Goal: Register for event/course

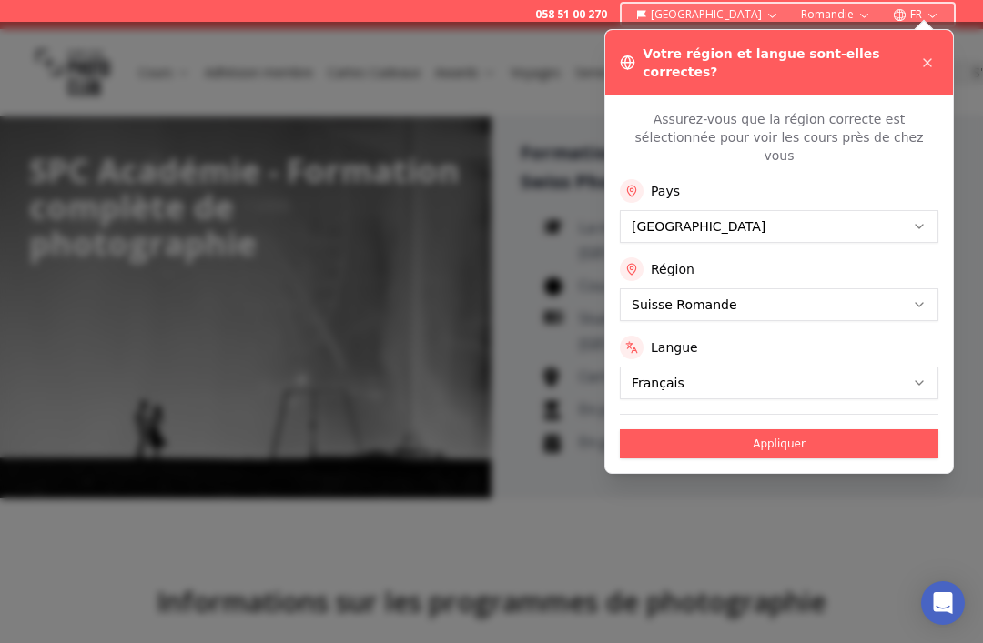
click at [667, 430] on button "Appliquer" at bounding box center [779, 444] width 319 height 29
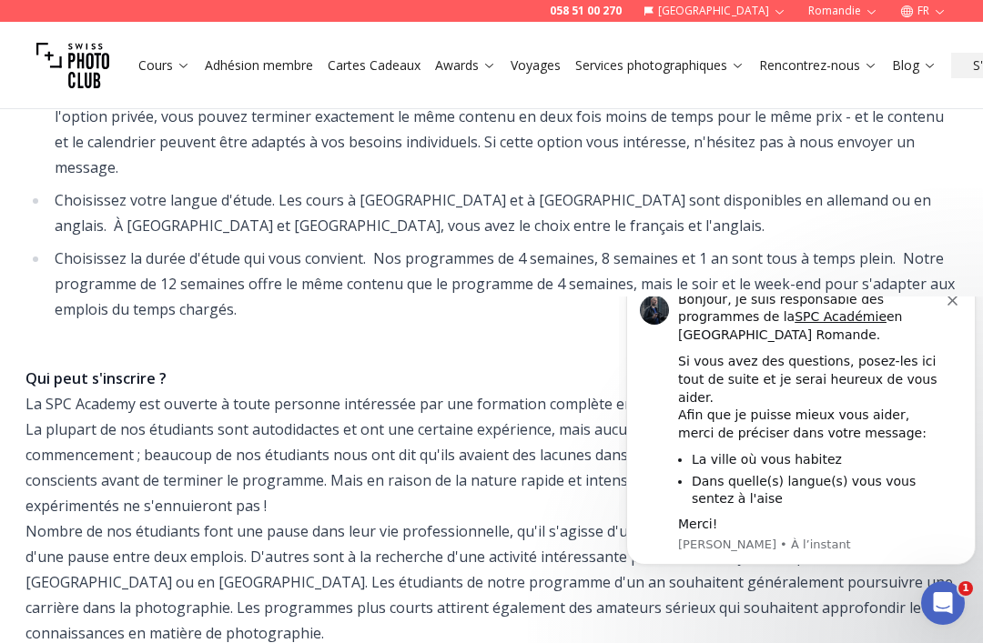
click at [946, 345] on div "Bonjour, je suis responsable des programmes de la SPC Académie en [GEOGRAPHIC_D…" at bounding box center [812, 318] width 269 height 54
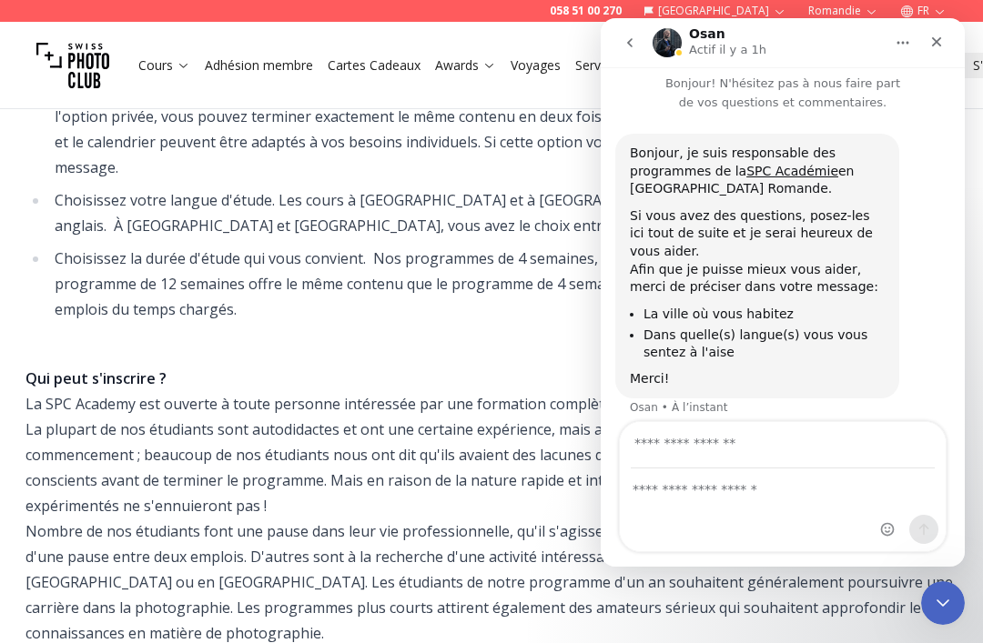
click at [865, 200] on div "Bonjour, je suis responsable des programmes de la SPC Académie en [GEOGRAPHIC_D…" at bounding box center [757, 266] width 255 height 243
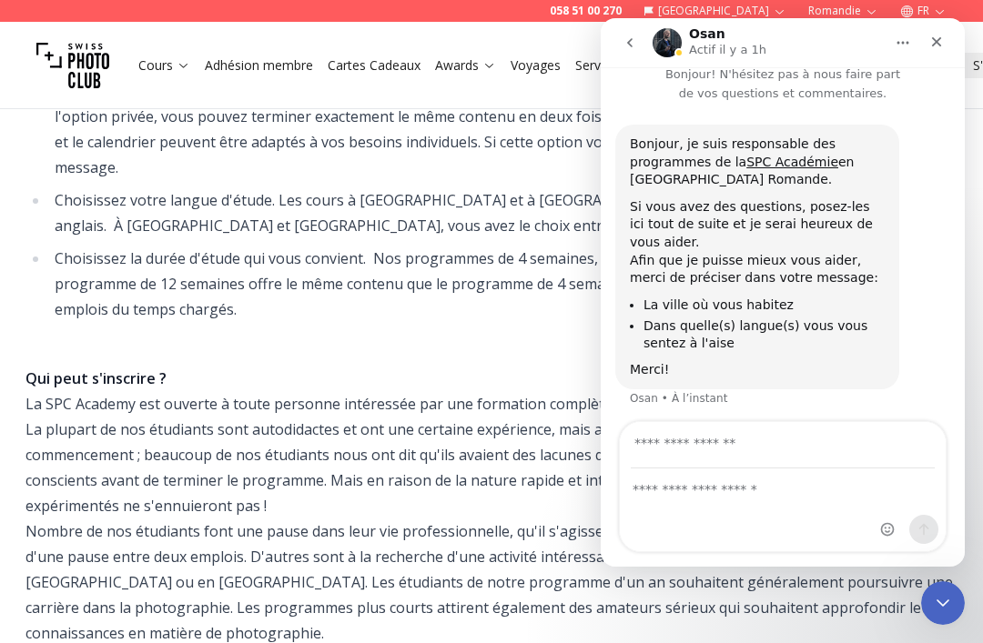
click at [913, 57] on button "Accueil" at bounding box center [902, 42] width 35 height 35
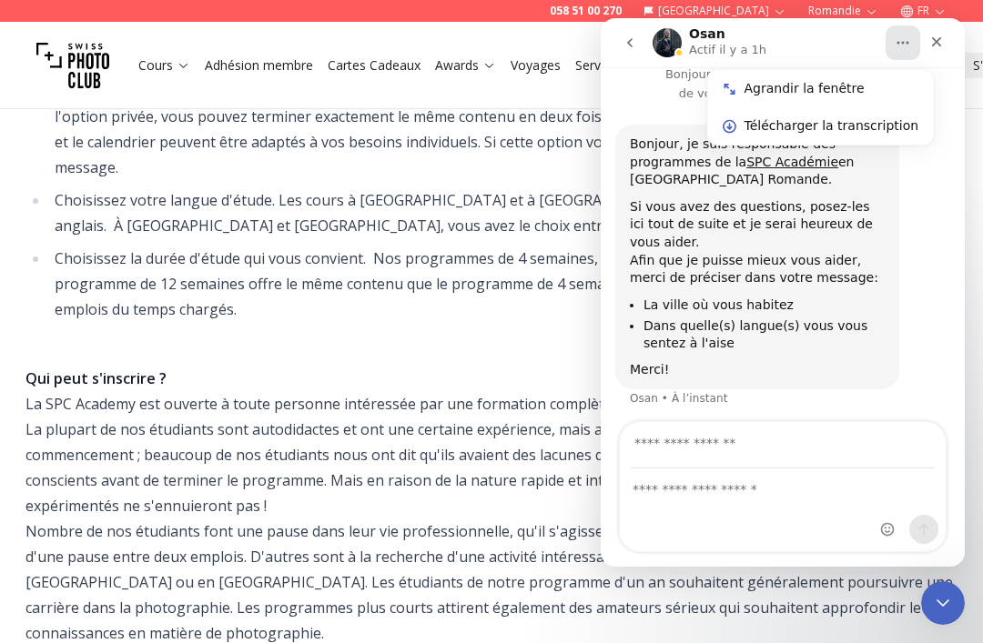
click at [929, 33] on div "Fermer" at bounding box center [936, 41] width 33 height 33
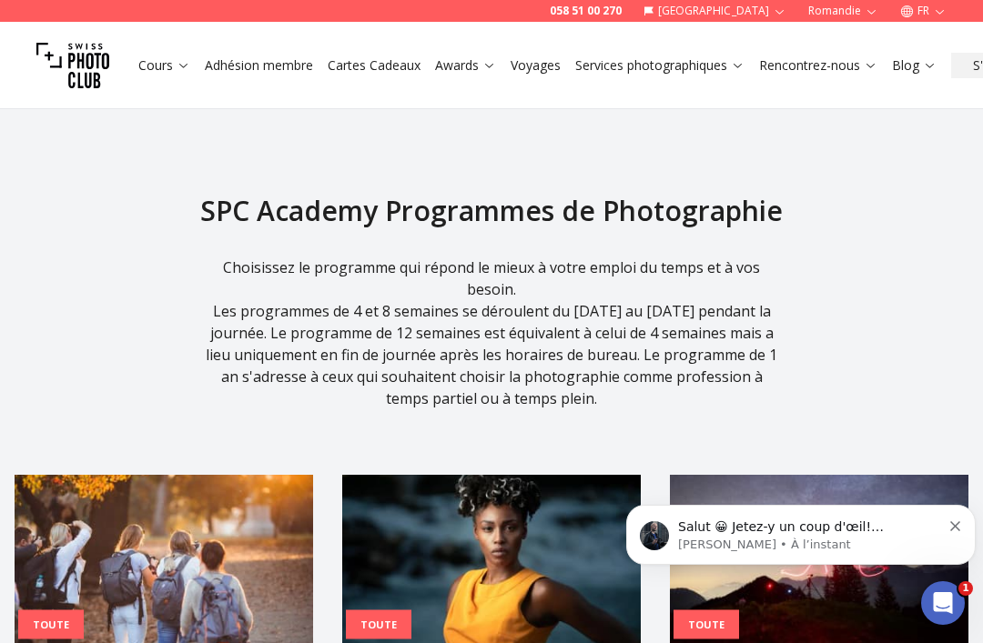
scroll to position [0, 0]
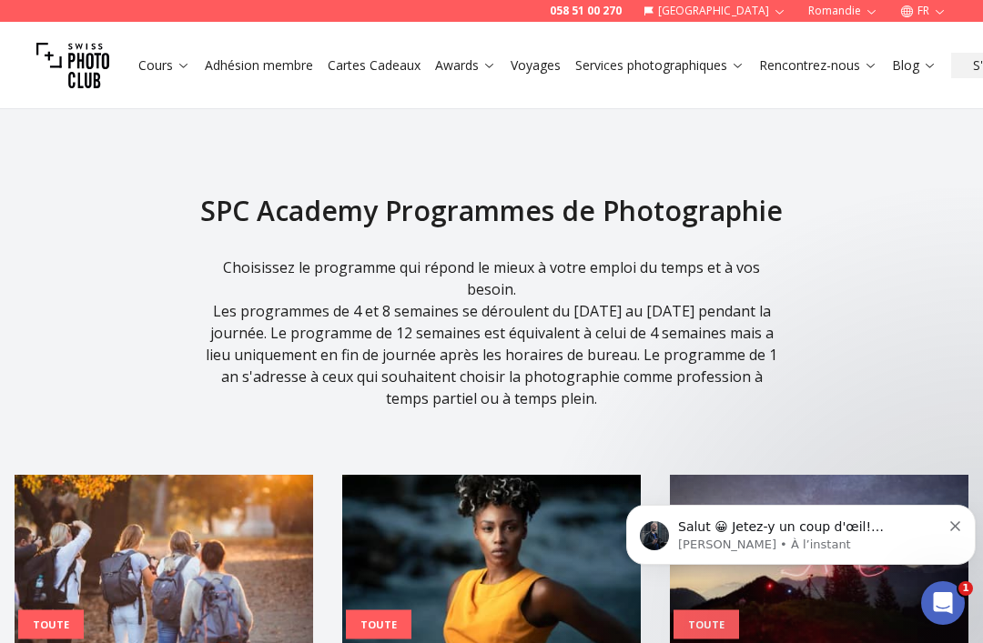
click at [941, 531] on div "Salut 😀 Jetez-y un coup d'œil! contactez-nous pour plus d'informations. [GEOGRA…" at bounding box center [801, 535] width 322 height 36
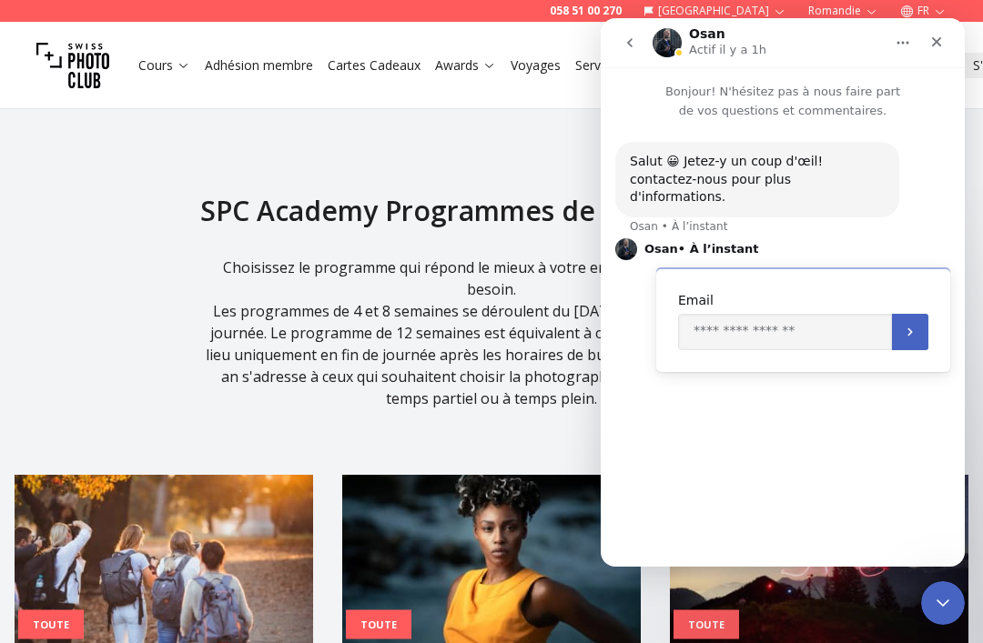
click at [918, 43] on button "Accueil" at bounding box center [902, 42] width 35 height 35
click at [925, 47] on div "Fermer" at bounding box center [936, 41] width 33 height 33
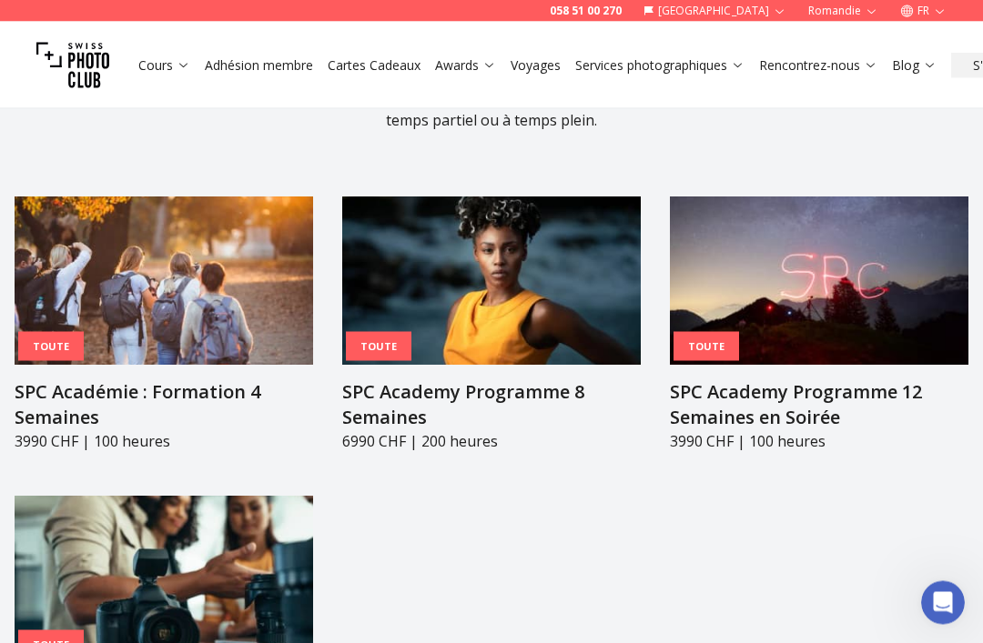
scroll to position [2178, 0]
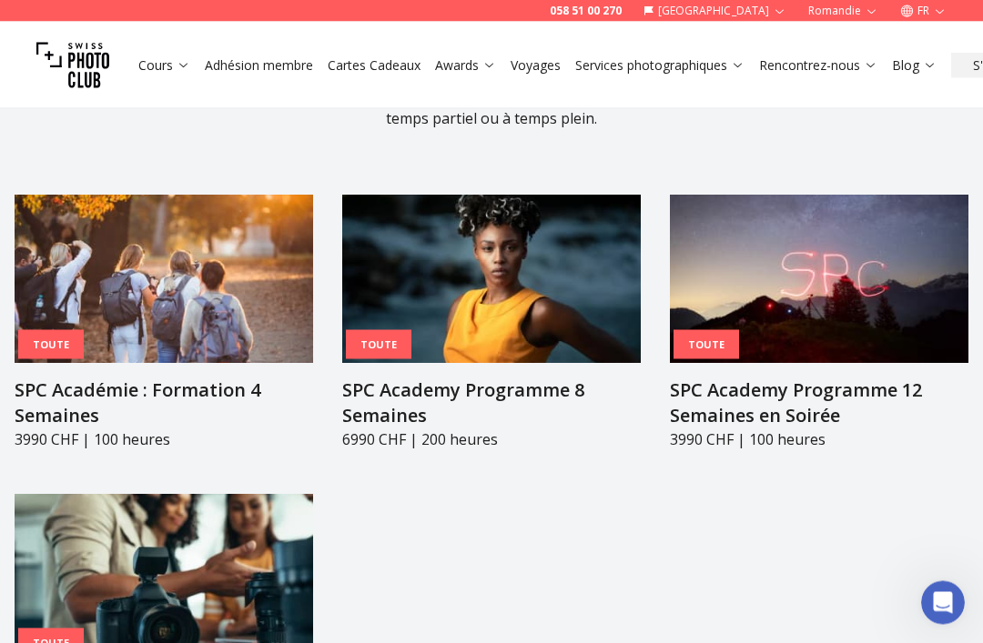
click at [126, 379] on h3 "SPC Académie : Formation 4 Semaines" at bounding box center [164, 404] width 298 height 51
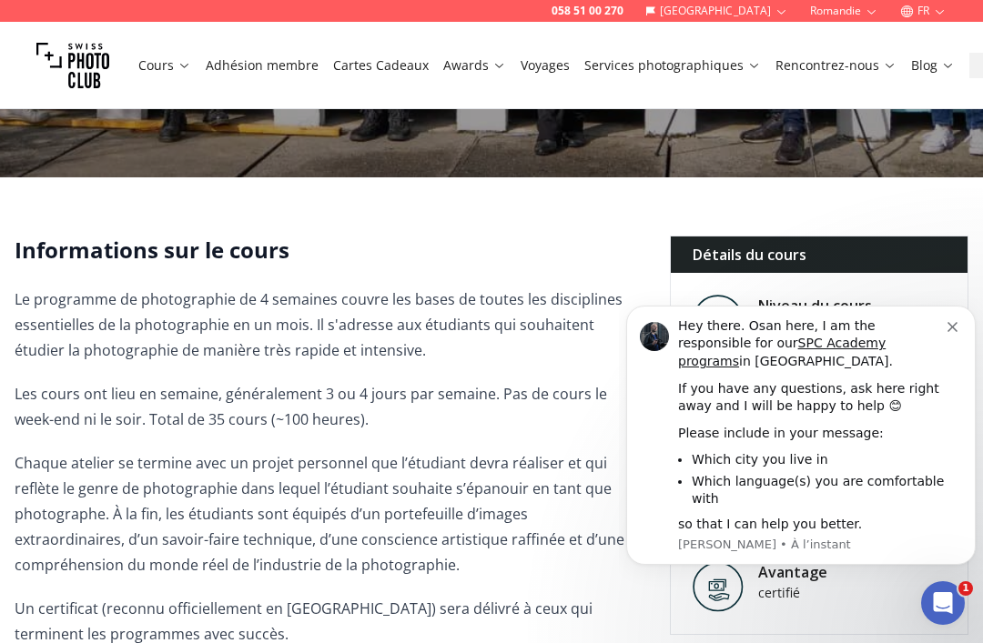
click at [938, 332] on div "Hey there. Osan here, I am the responsible for our SPC Academy programs in [GEO…" at bounding box center [812, 345] width 269 height 54
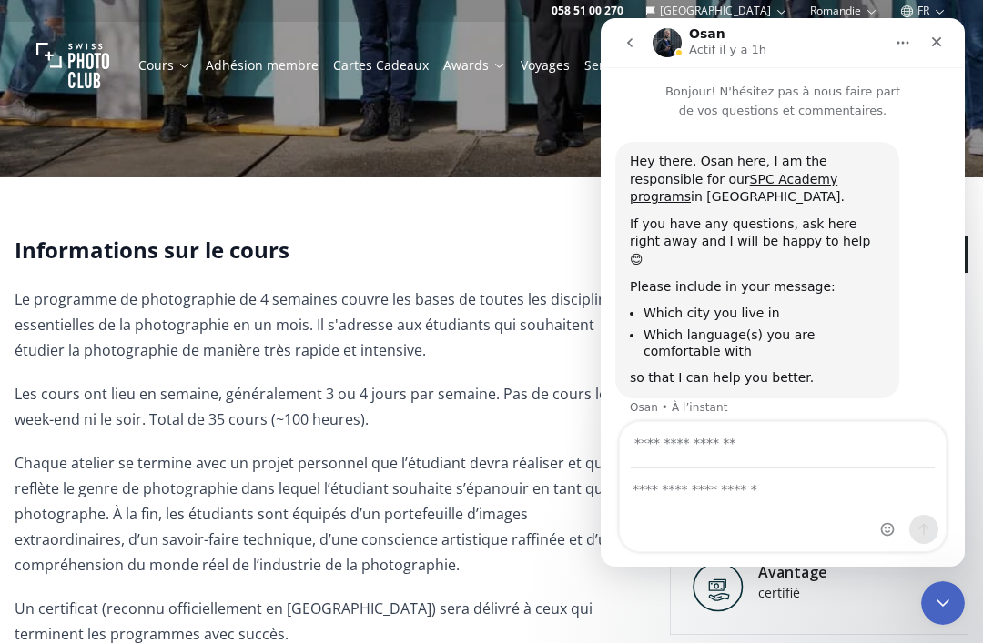
click at [943, 56] on div "Fermer" at bounding box center [936, 41] width 33 height 33
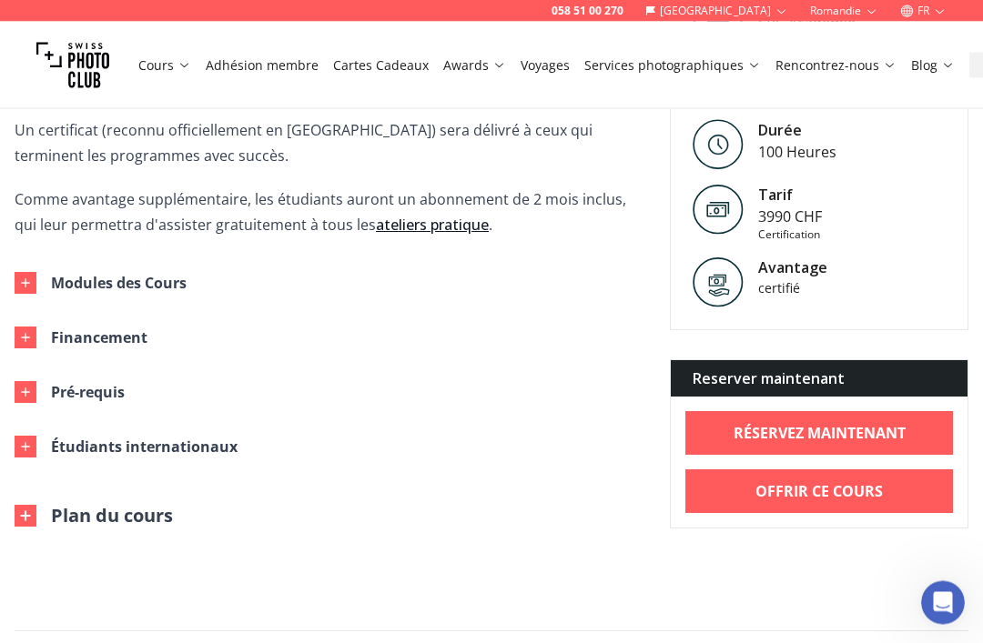
scroll to position [840, 0]
click at [95, 284] on div "Modules des Cours" at bounding box center [119, 282] width 136 height 25
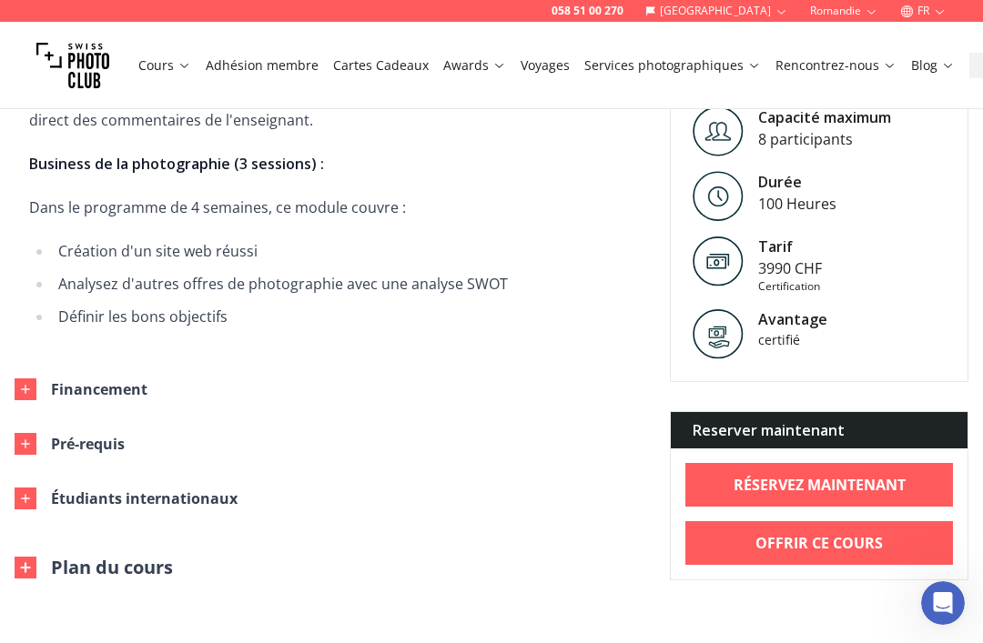
scroll to position [2271, 0]
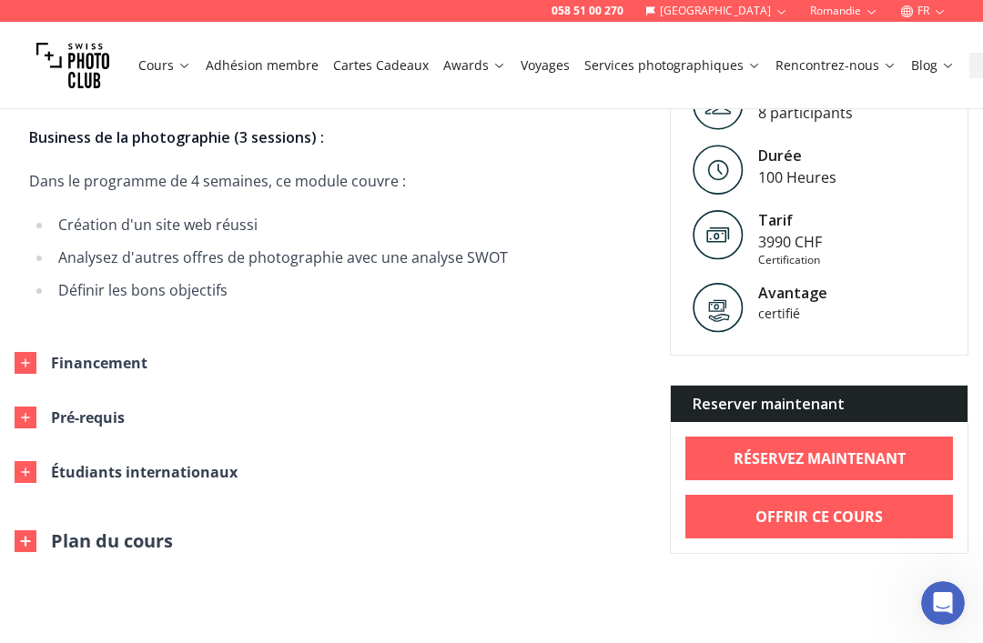
click at [46, 354] on button "Financement" at bounding box center [313, 363] width 626 height 55
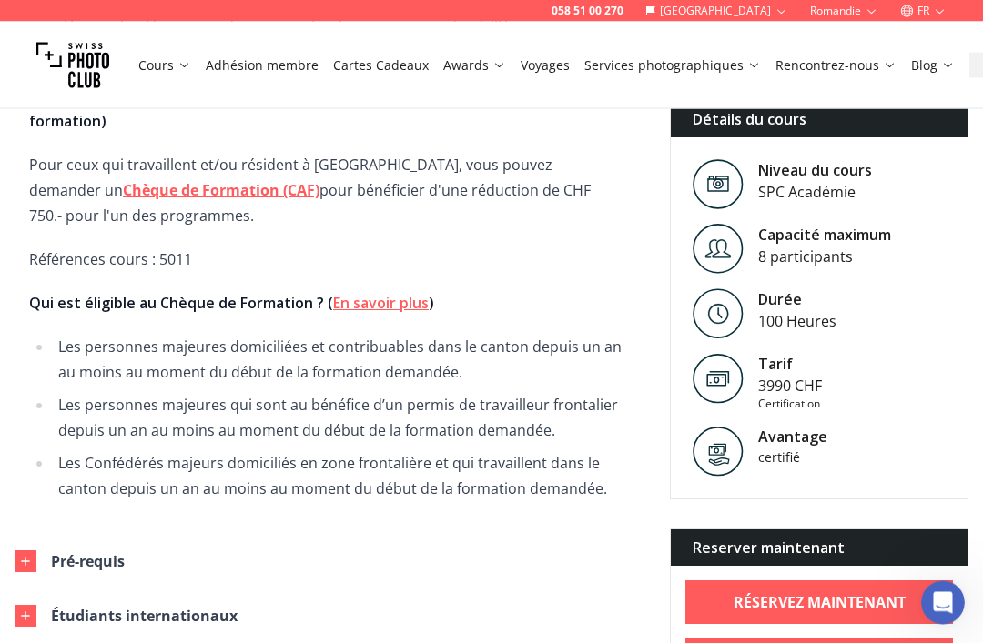
scroll to position [2805, 0]
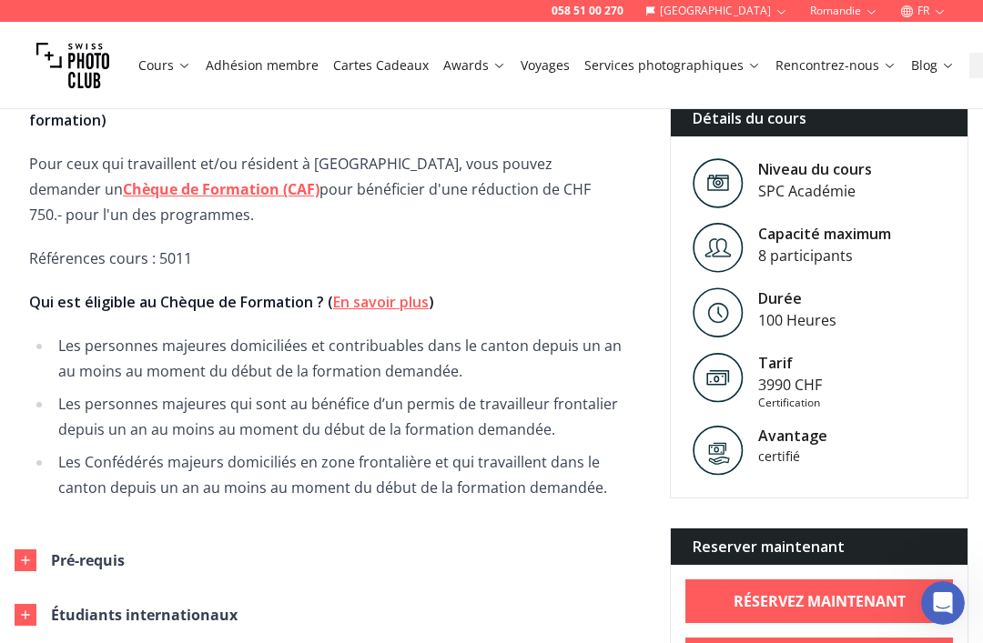
click at [81, 548] on div "Pré-requis" at bounding box center [88, 560] width 74 height 25
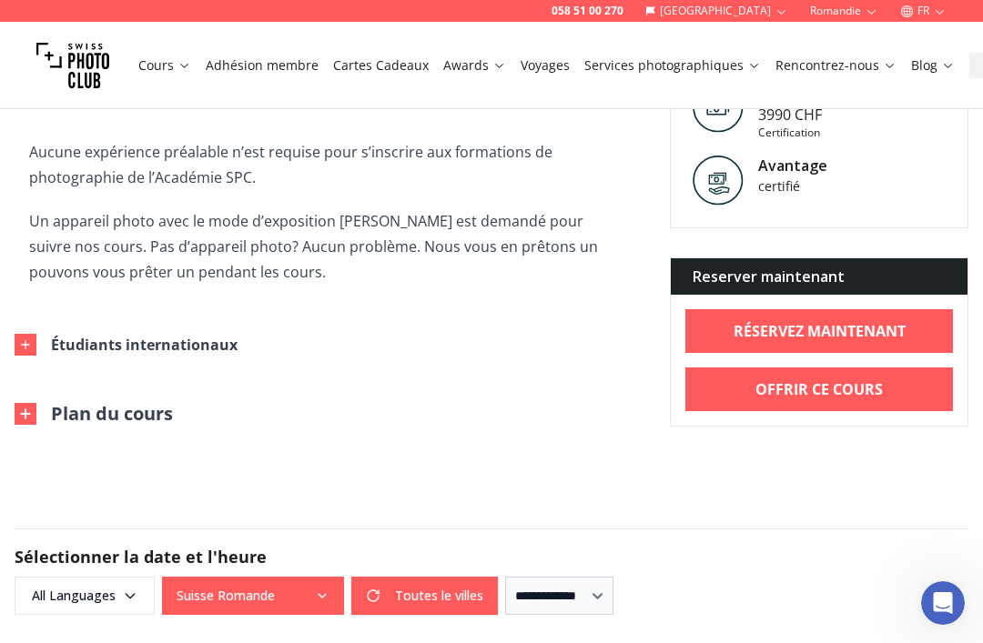
scroll to position [3312, 0]
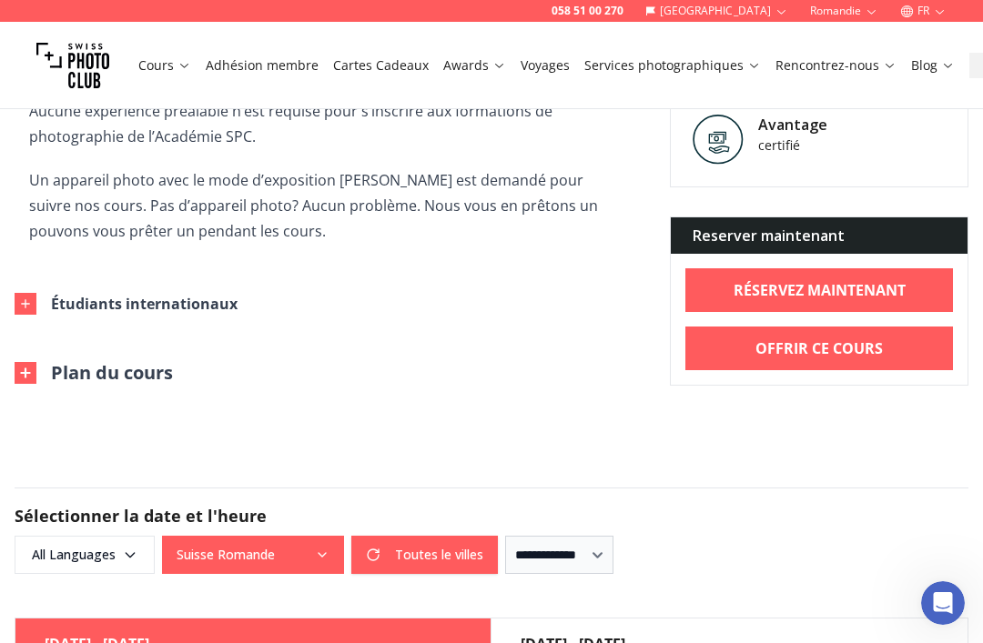
click at [66, 360] on button "Plan du cours" at bounding box center [94, 372] width 158 height 25
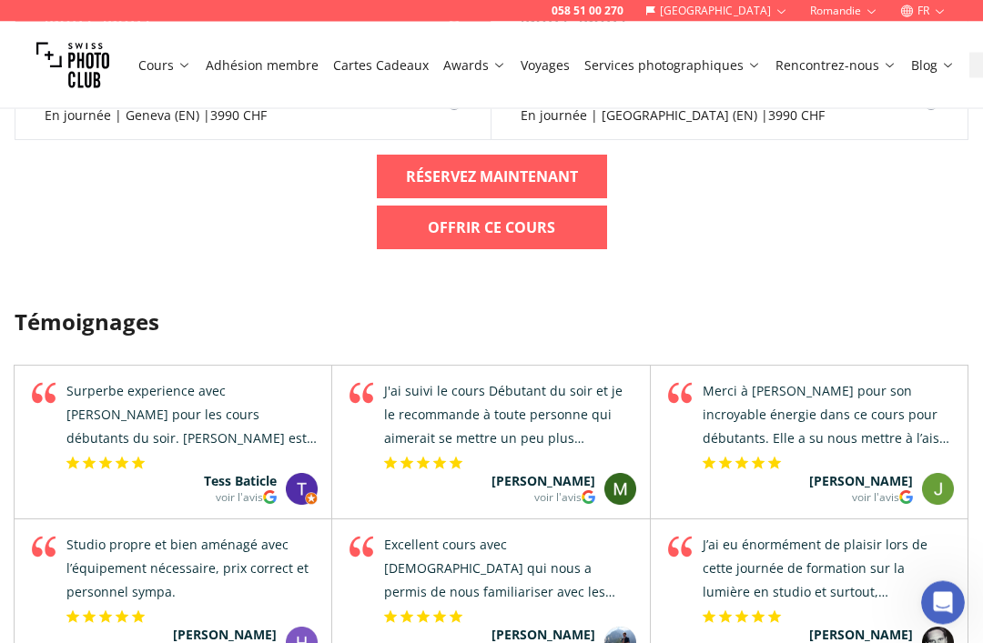
scroll to position [4390, 0]
click at [436, 389] on div "J'ai suivi le cours Débutant du soir et je le recommande à toute personne qui a…" at bounding box center [508, 414] width 254 height 71
click at [578, 455] on div "5 star rating" at bounding box center [509, 463] width 255 height 16
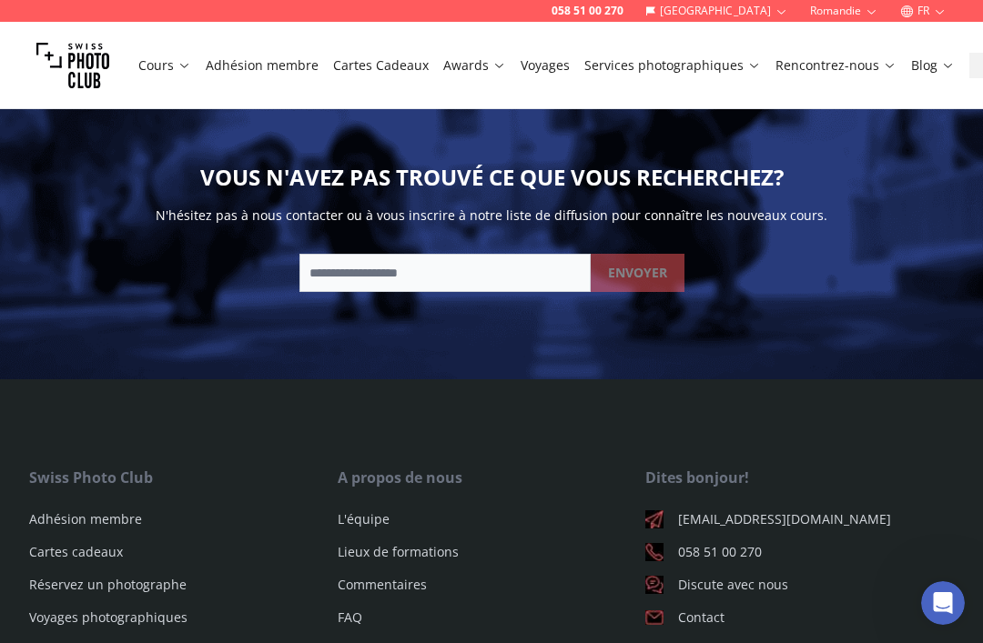
scroll to position [5407, 0]
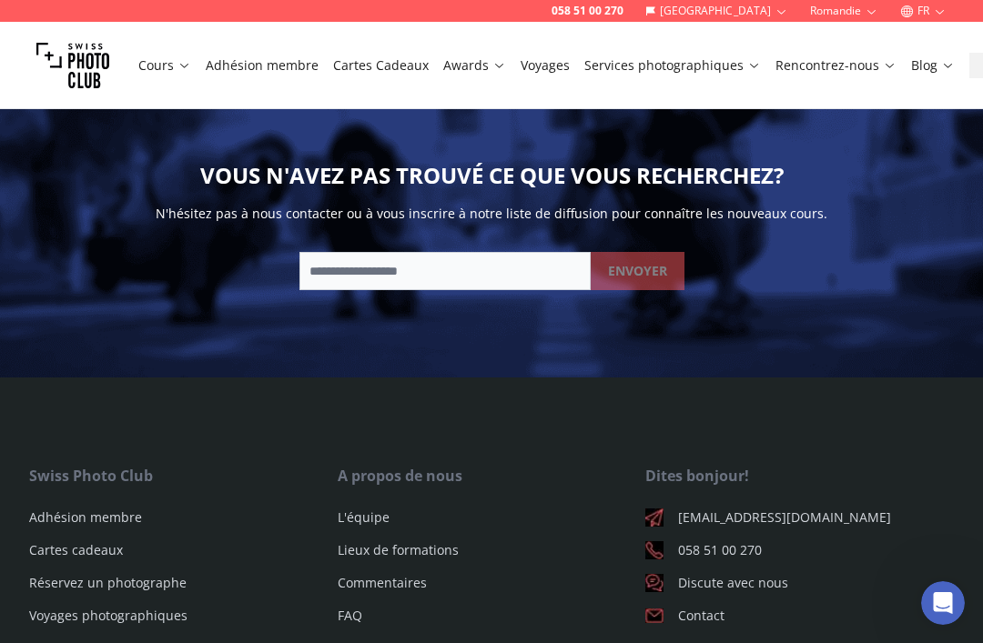
click at [173, 56] on link "Cours" at bounding box center [164, 65] width 53 height 18
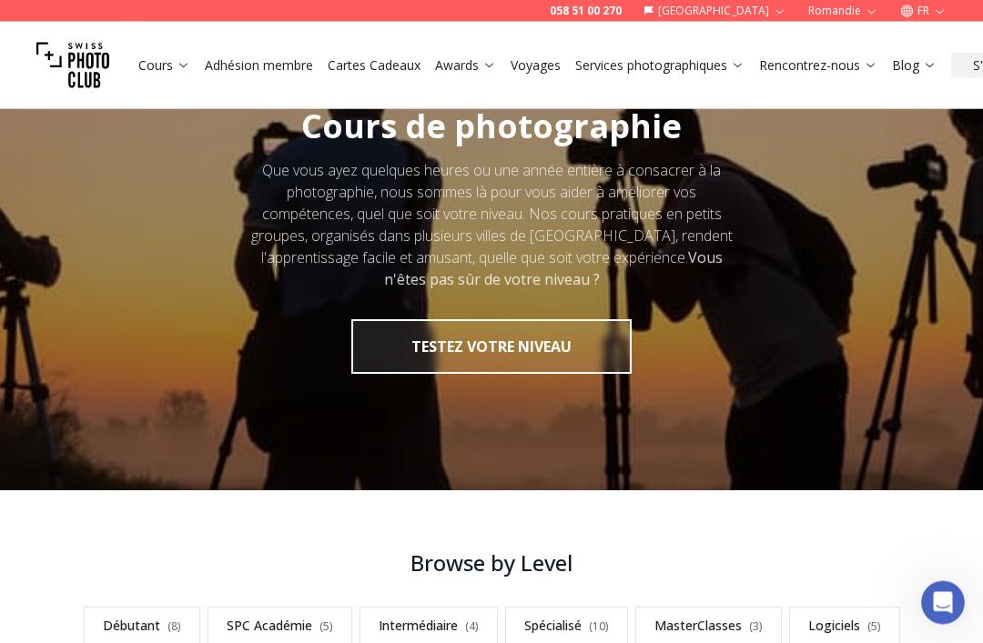
scroll to position [89, 0]
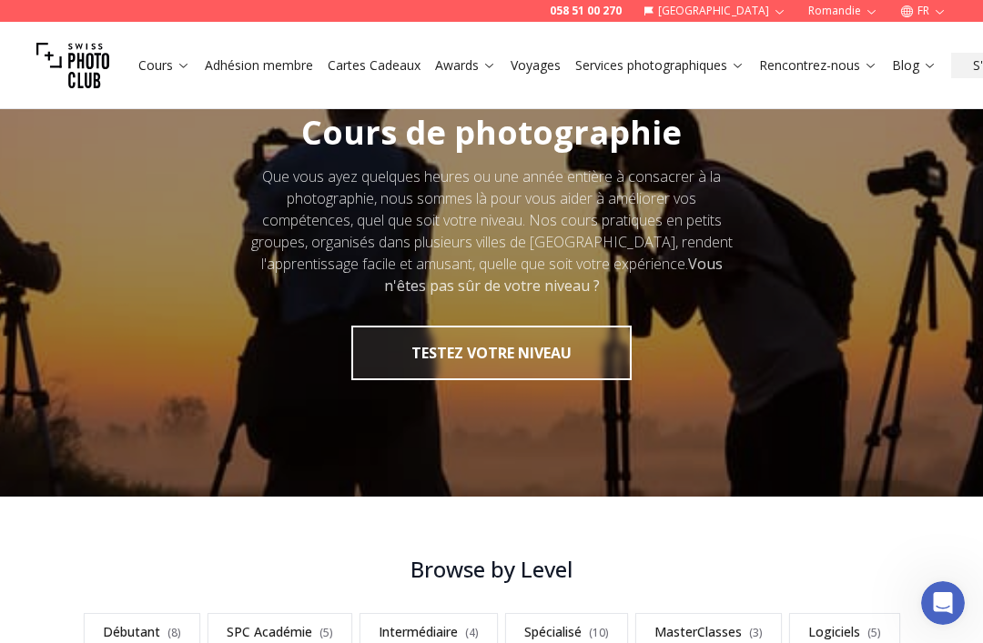
click at [404, 348] on button "TESTEZ VOTRE NIVEAU" at bounding box center [491, 353] width 280 height 55
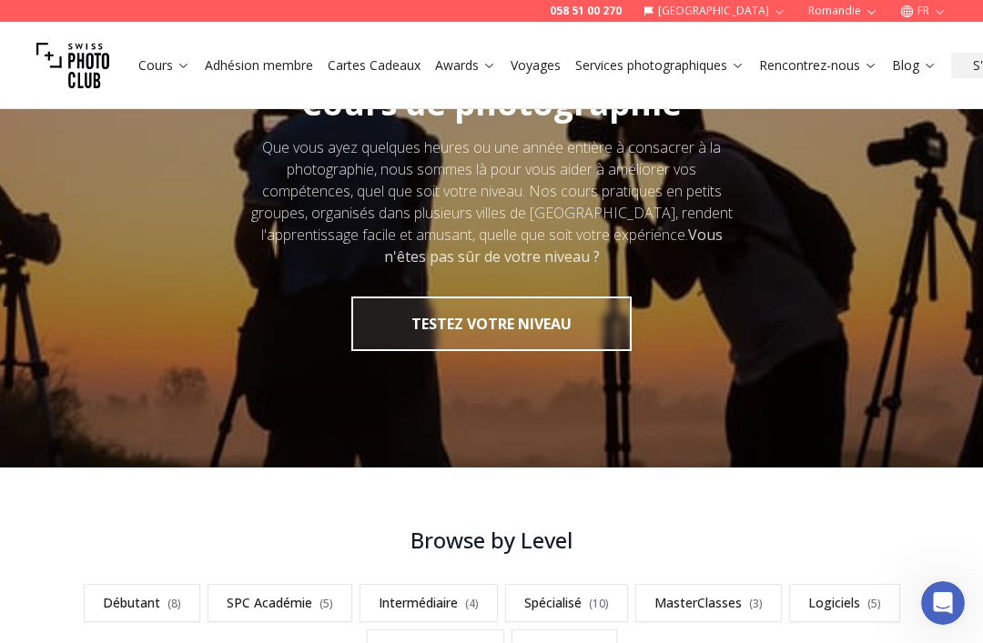
click at [160, 70] on link "Cours" at bounding box center [164, 65] width 52 height 18
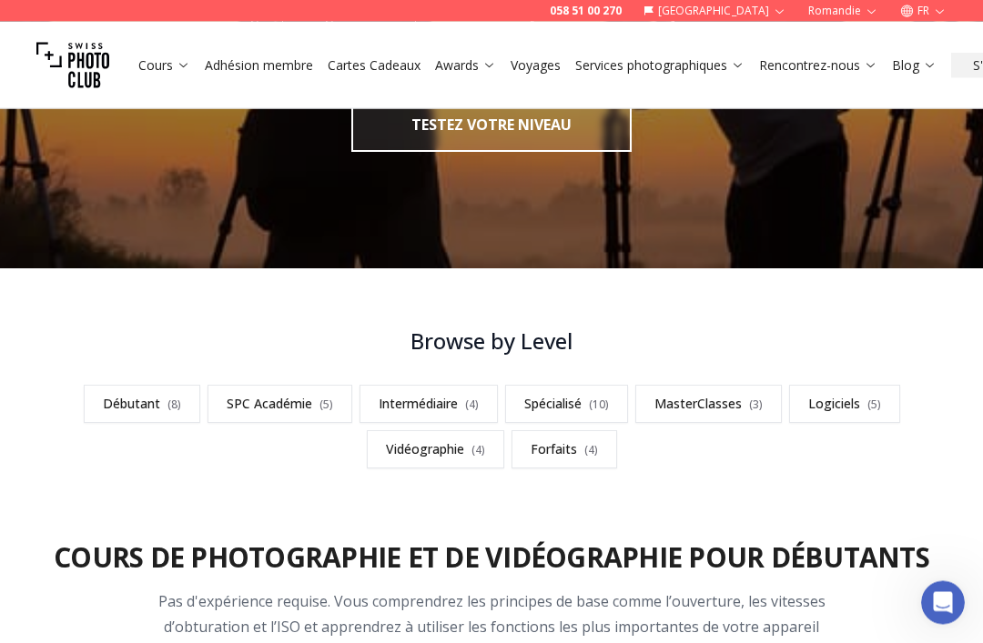
scroll to position [318, 0]
click at [391, 405] on link "Intermédiaire ( 4 )" at bounding box center [428, 404] width 138 height 38
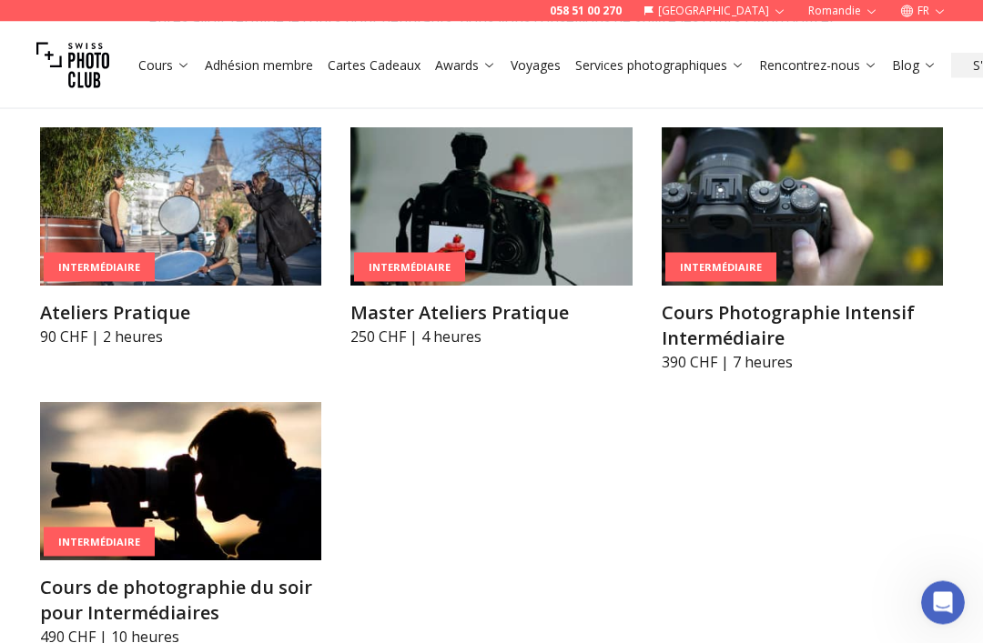
scroll to position [2716, 0]
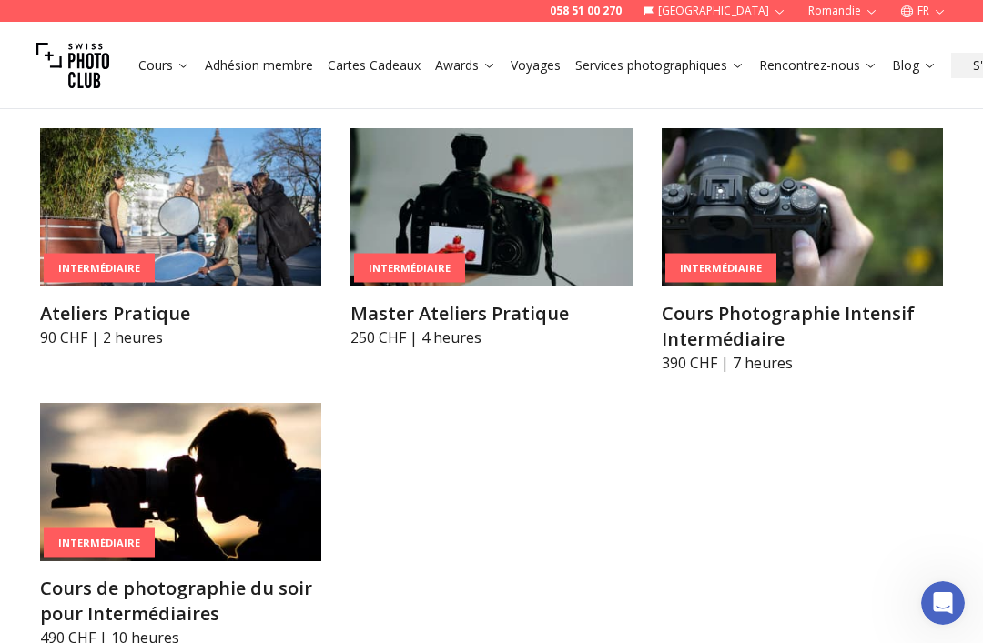
click at [701, 301] on h3 "Cours Photographie Intensif Intermédiaire" at bounding box center [802, 326] width 281 height 51
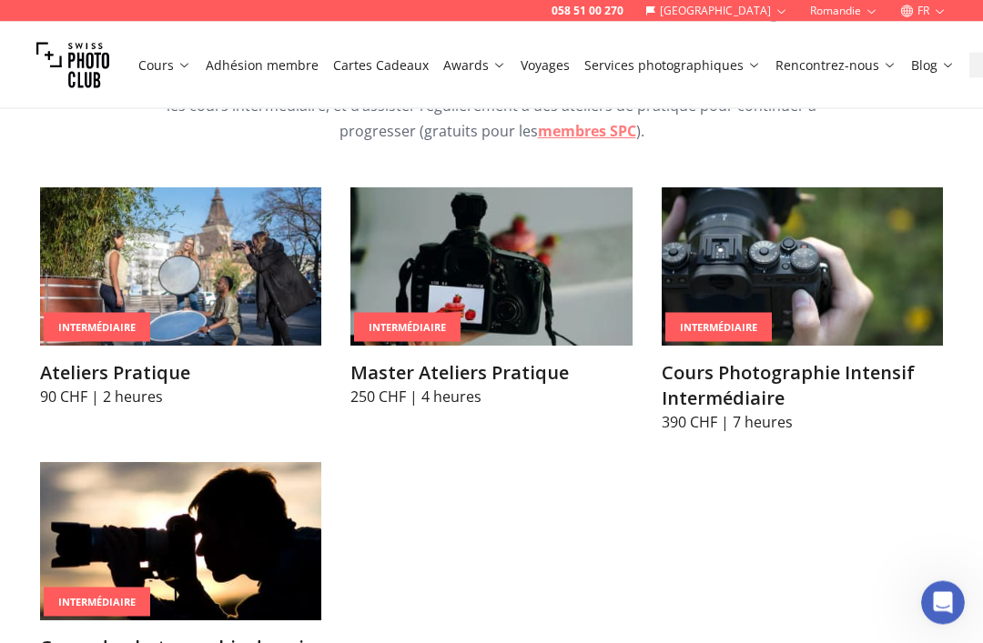
scroll to position [2660, 0]
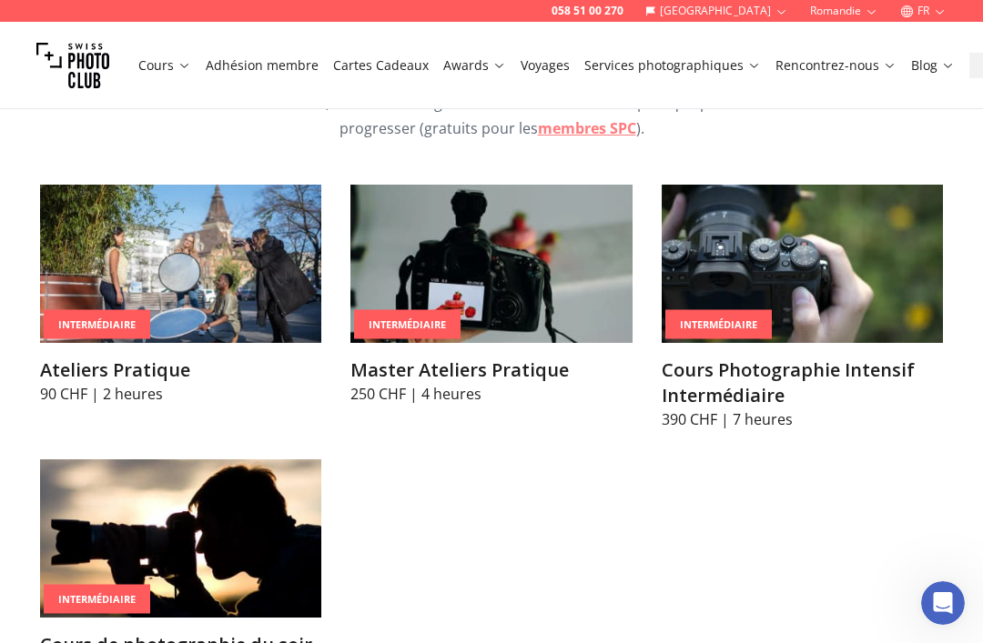
click at [155, 551] on img at bounding box center [180, 539] width 281 height 158
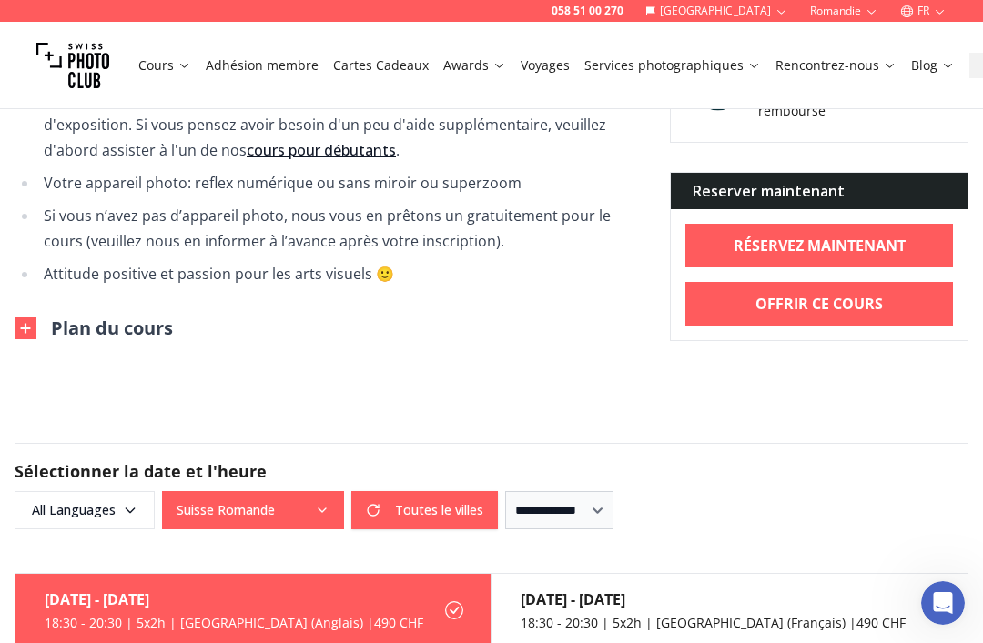
scroll to position [1830, 0]
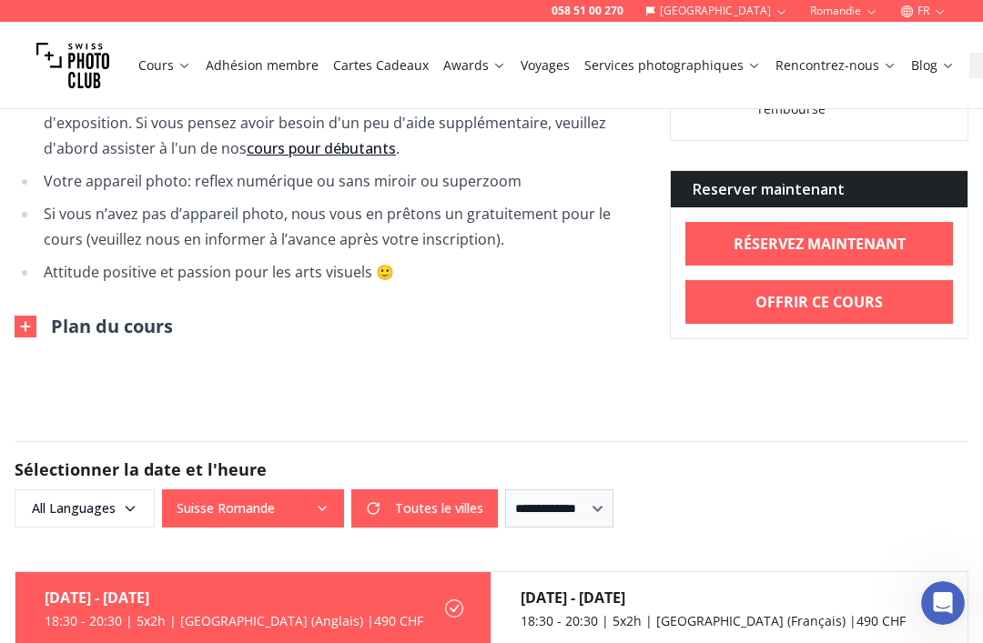
click at [68, 321] on button "Plan du cours" at bounding box center [94, 326] width 158 height 25
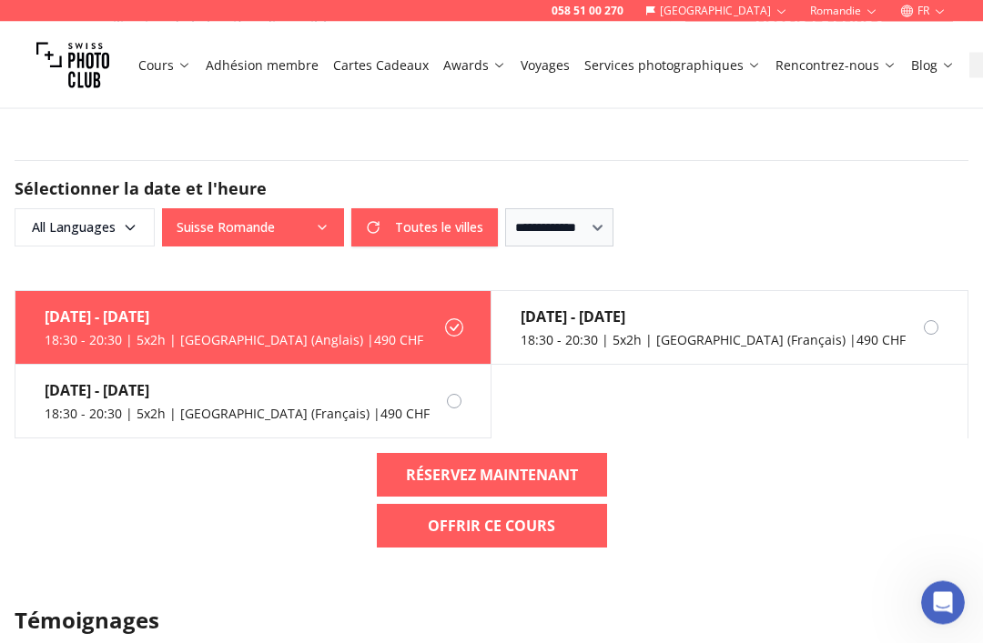
scroll to position [2461, 0]
click at [442, 392] on label "[DATE] - [DATE] 18:30 - 20:30 | 5x2h | [GEOGRAPHIC_DATA] (Français) | 490 CHF" at bounding box center [253, 402] width 476 height 74
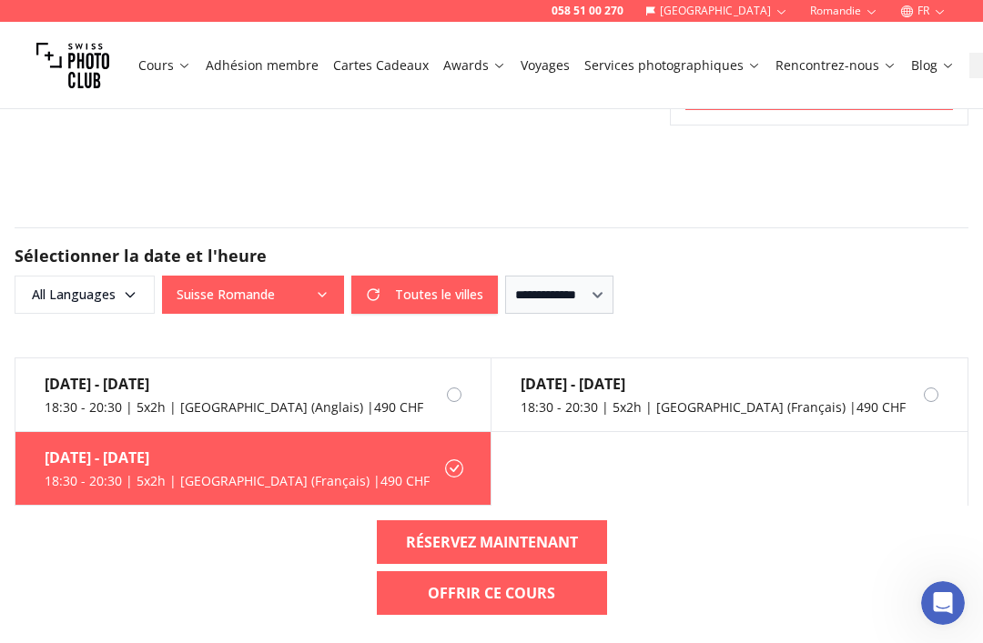
scroll to position [2404, 0]
